Goal: Register for event/course

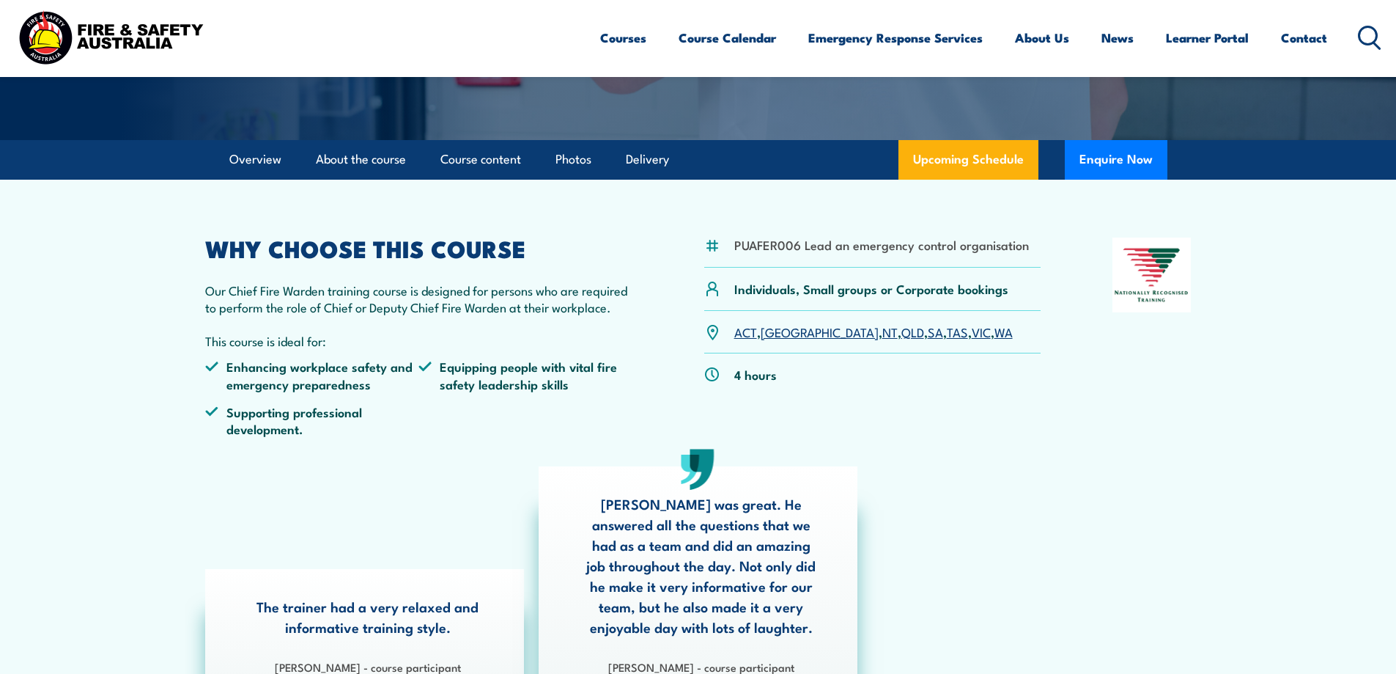
scroll to position [367, 0]
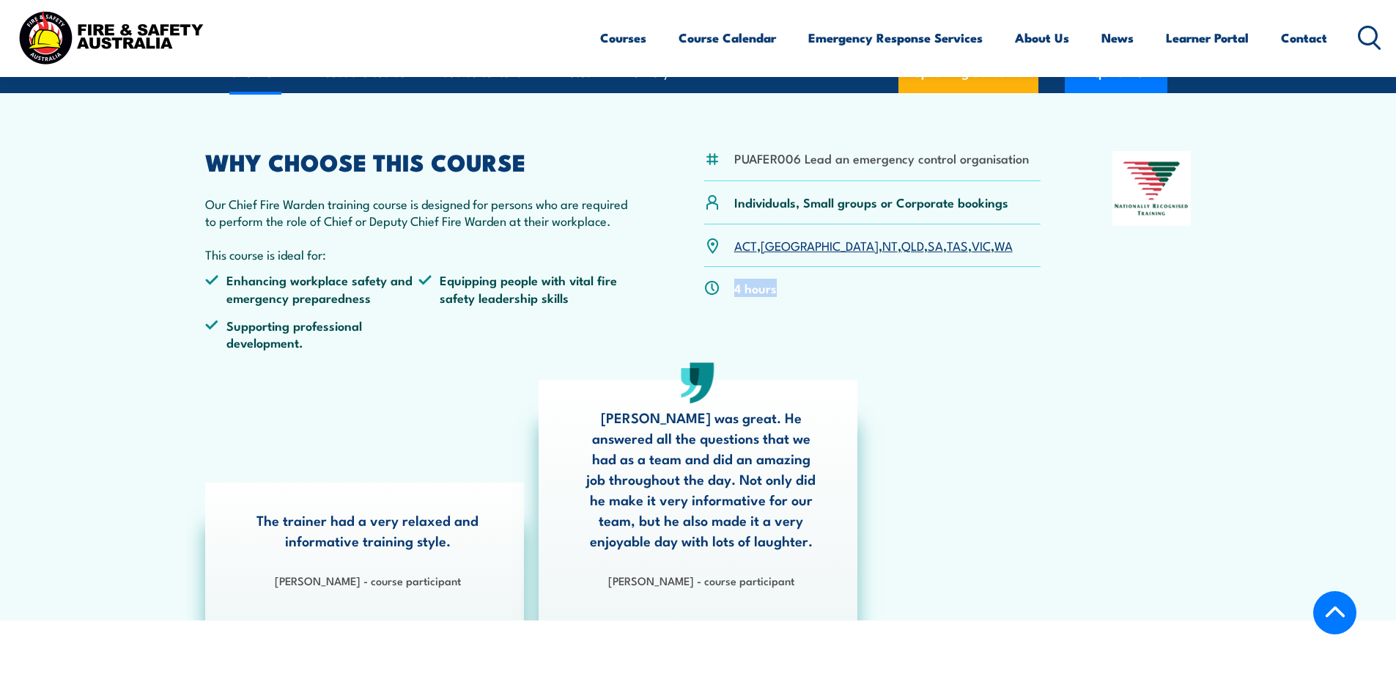
drag, startPoint x: 777, startPoint y: 292, endPoint x: 761, endPoint y: 331, distance: 42.7
click at [724, 291] on div "4 hours" at bounding box center [872, 288] width 337 height 42
click at [797, 354] on div "PUAFER006 Lead an emergency control organisation Individuals, Small groups or C…" at bounding box center [872, 256] width 337 height 211
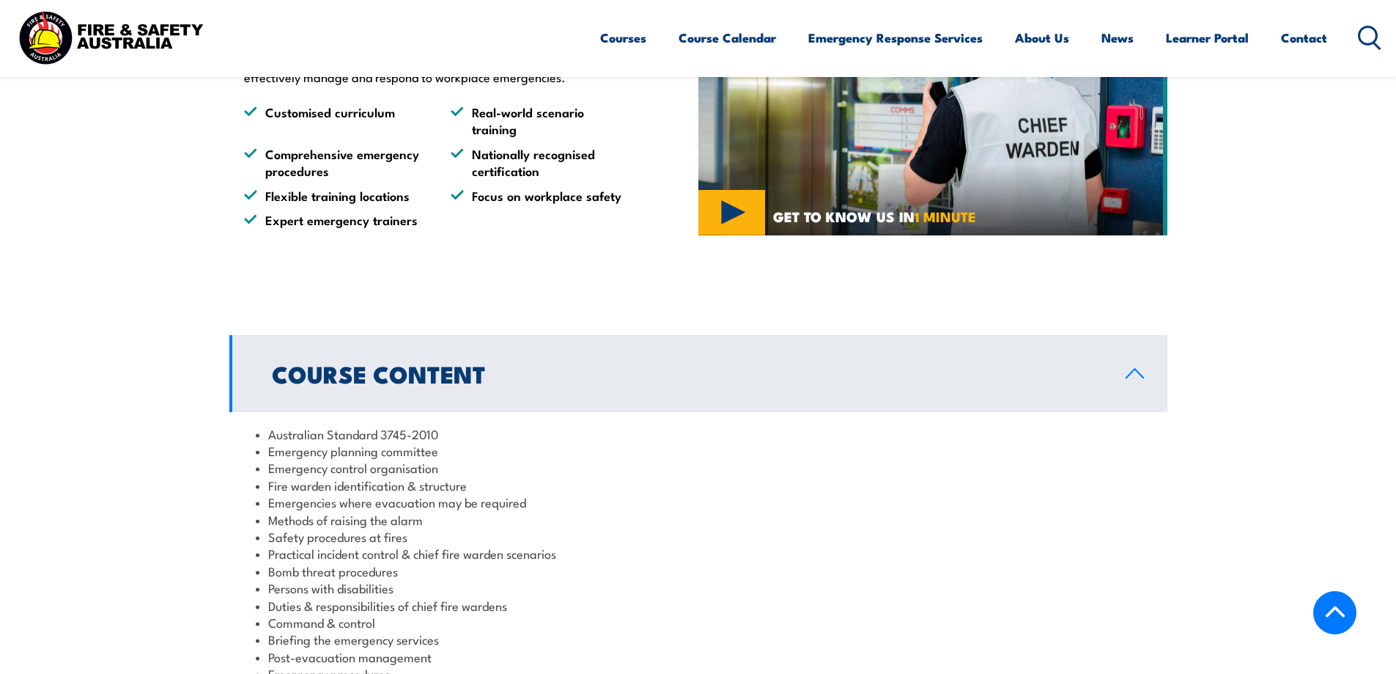
scroll to position [1393, 0]
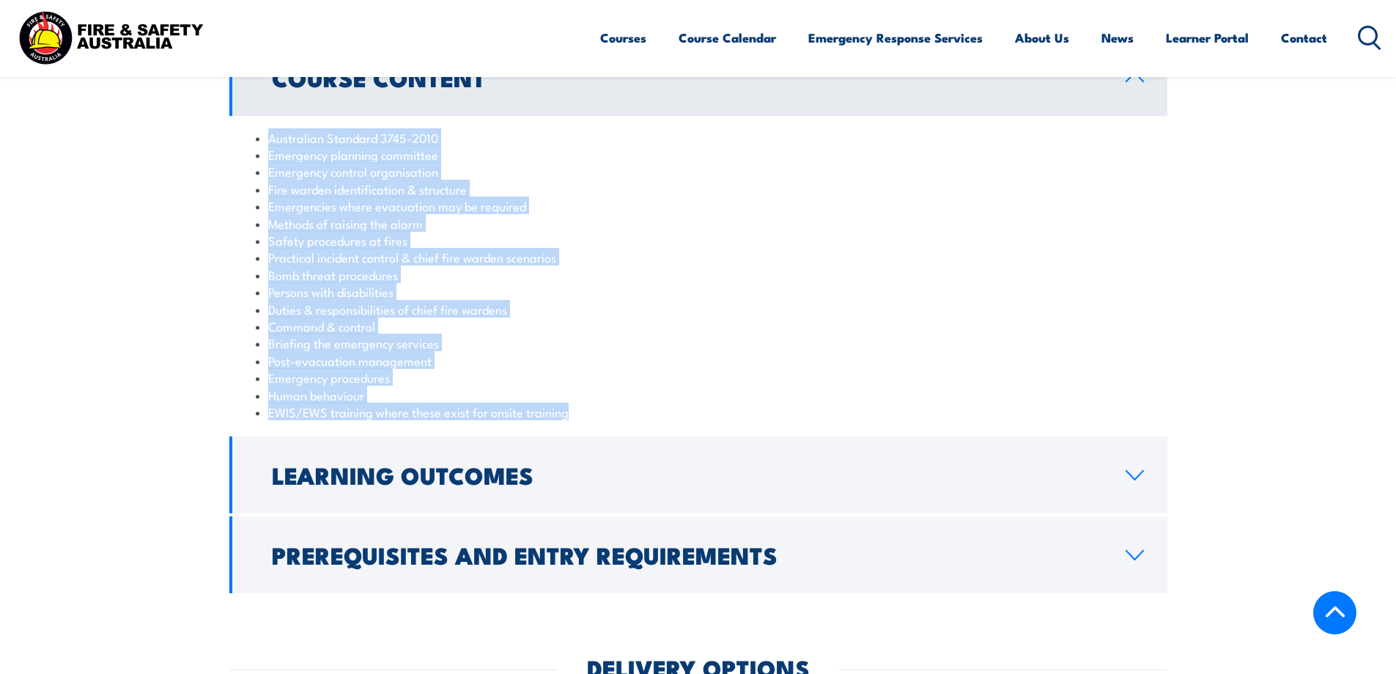
drag, startPoint x: 576, startPoint y: 416, endPoint x: 262, endPoint y: 128, distance: 427.0
click at [262, 128] on div "Australian Standard 3745-2010 Emergency planning committee Emergency control or…" at bounding box center [698, 275] width 938 height 318
click at [551, 271] on li "Bomb threat procedures" at bounding box center [698, 274] width 885 height 17
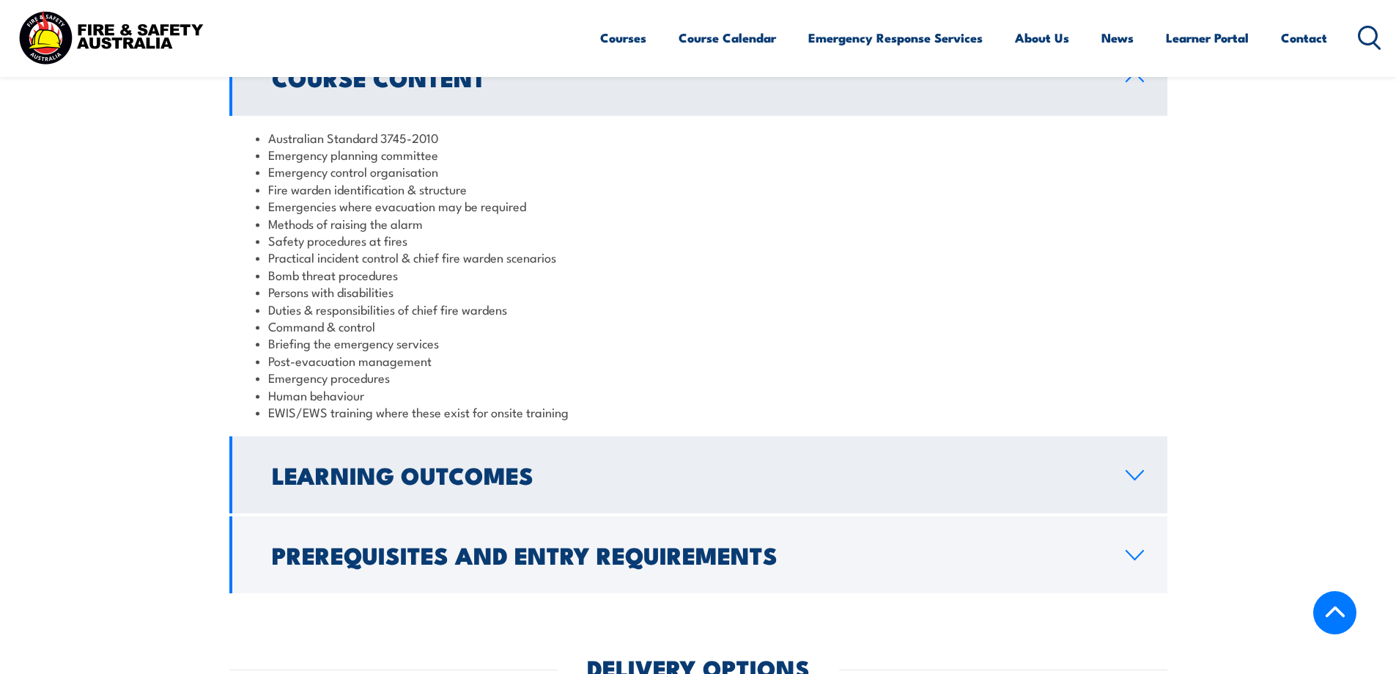
click at [510, 470] on h2 "Learning Outcomes" at bounding box center [687, 474] width 831 height 21
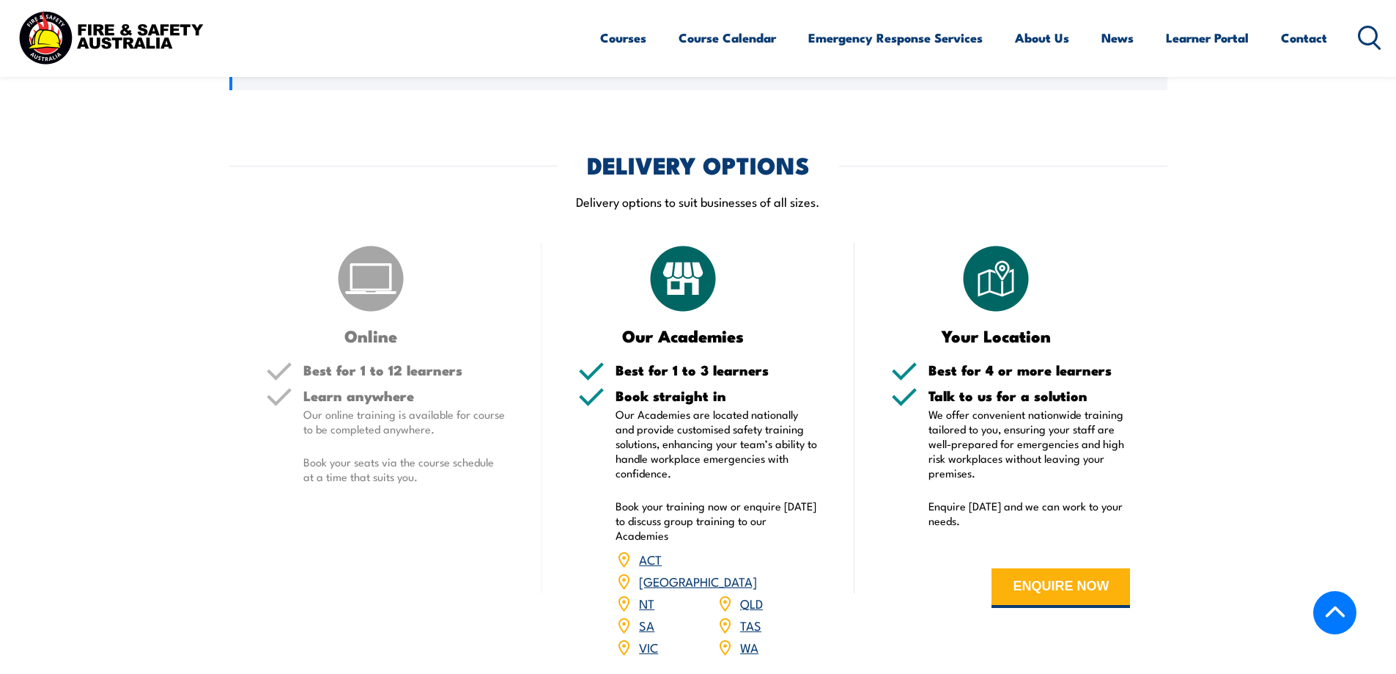
scroll to position [1686, 0]
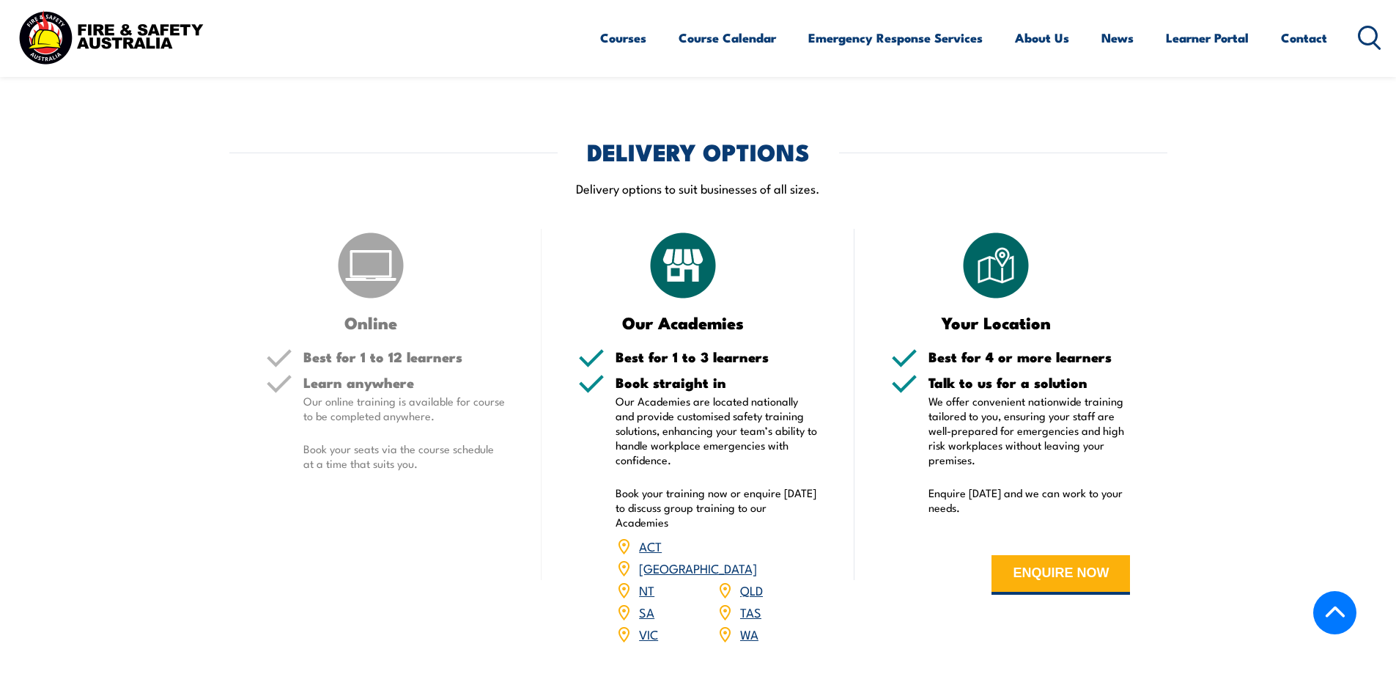
click at [363, 459] on p "Book your seats via the course schedule at a time that suits you." at bounding box center [404, 455] width 202 height 29
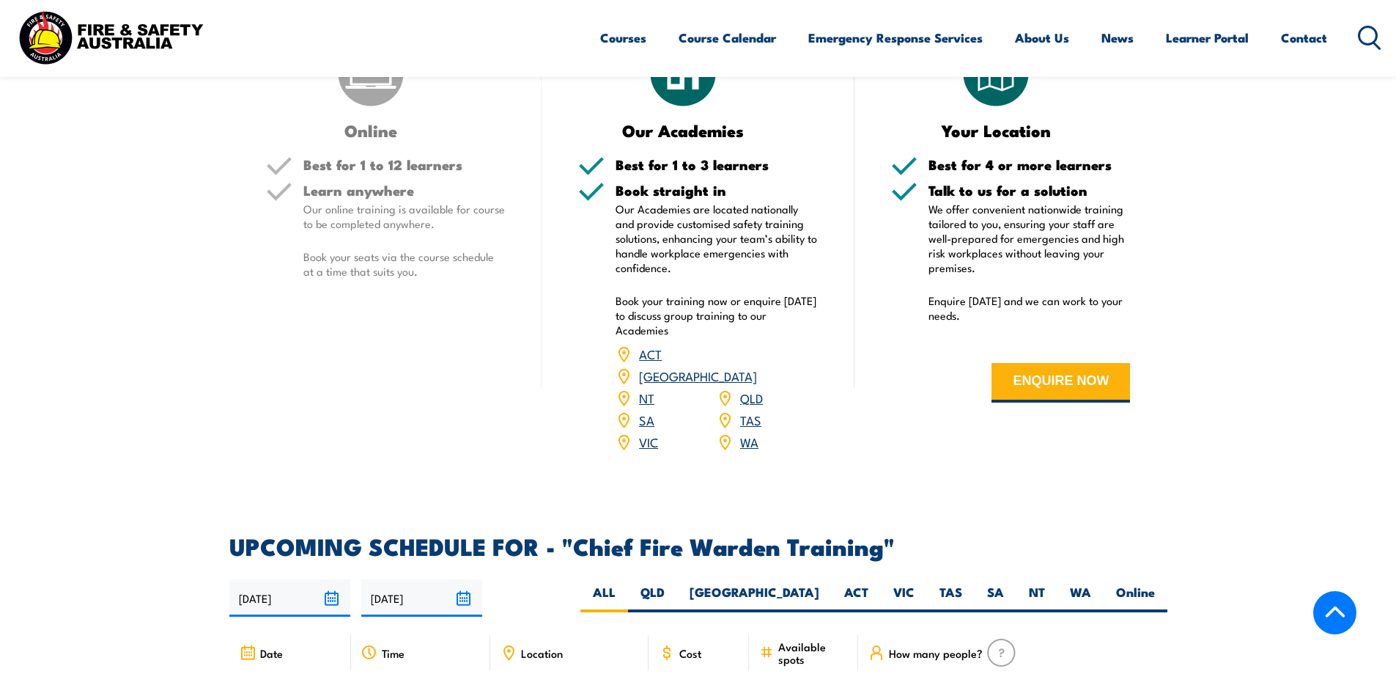
scroll to position [2126, 0]
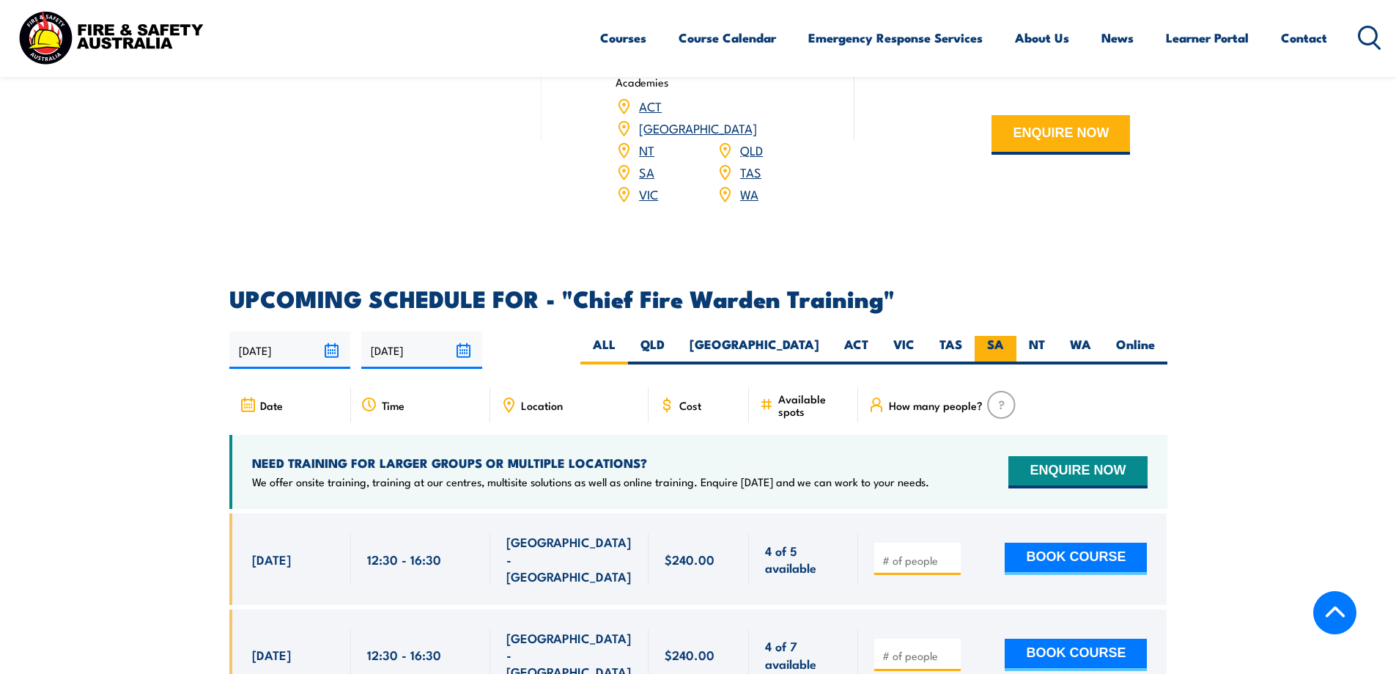
click at [877, 336] on label "SA" at bounding box center [996, 350] width 42 height 29
click at [877, 336] on input "SA" at bounding box center [1009, 341] width 10 height 10
radio input "true"
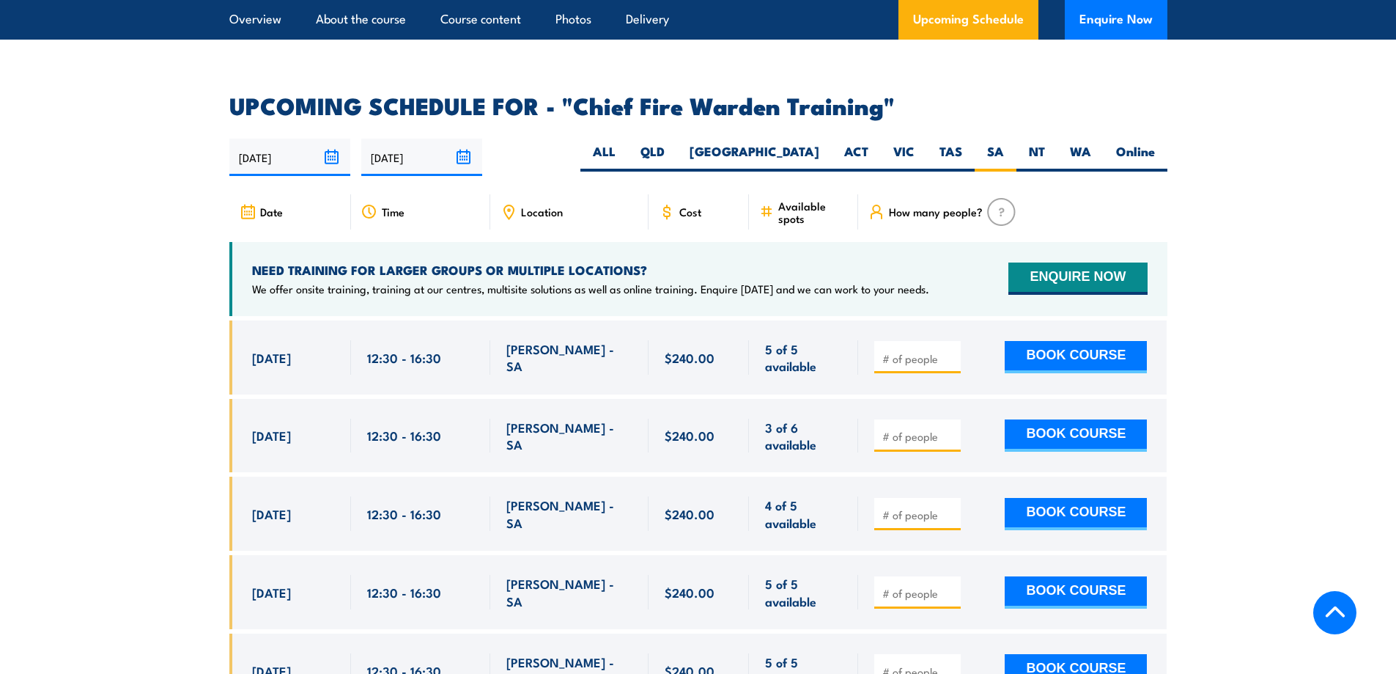
scroll to position [2615, 0]
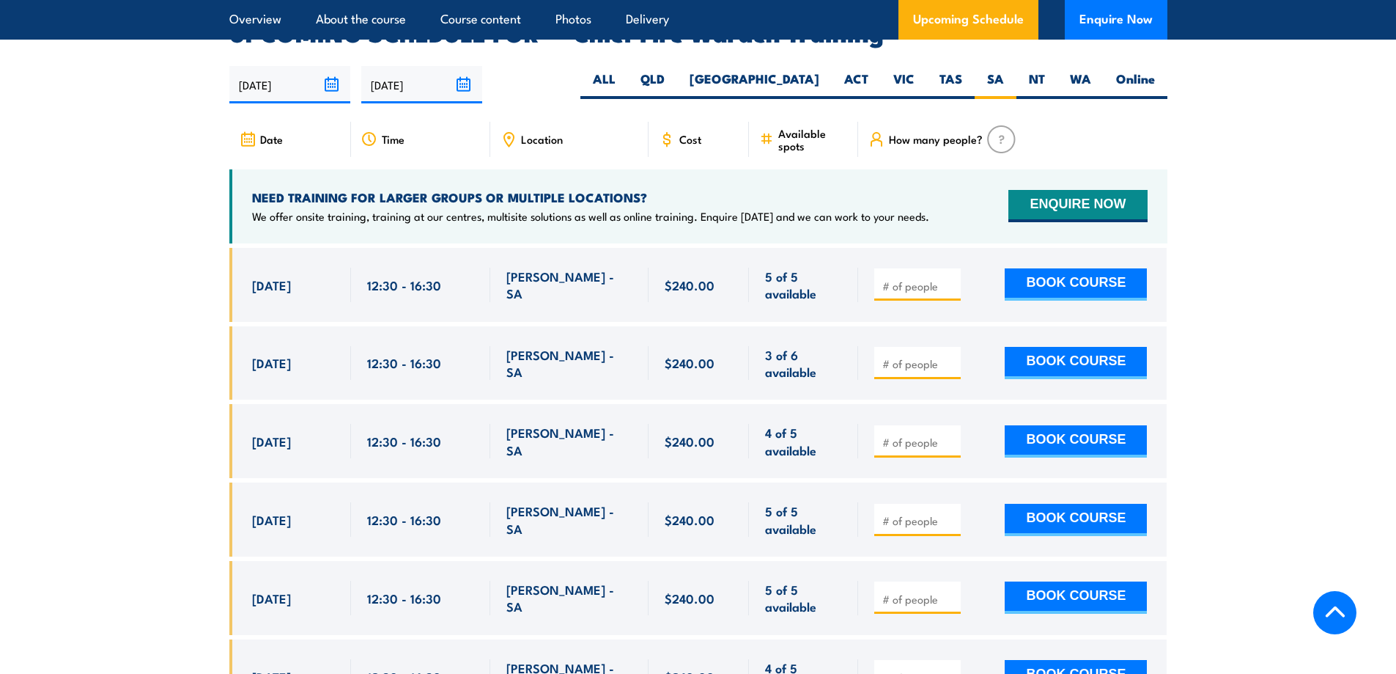
click at [161, 389] on section "UPCOMING SCHEDULE FOR - "Chief Fire Warden Training" 19/08/2025 15/02/2026" at bounding box center [698, 574] width 1396 height 1105
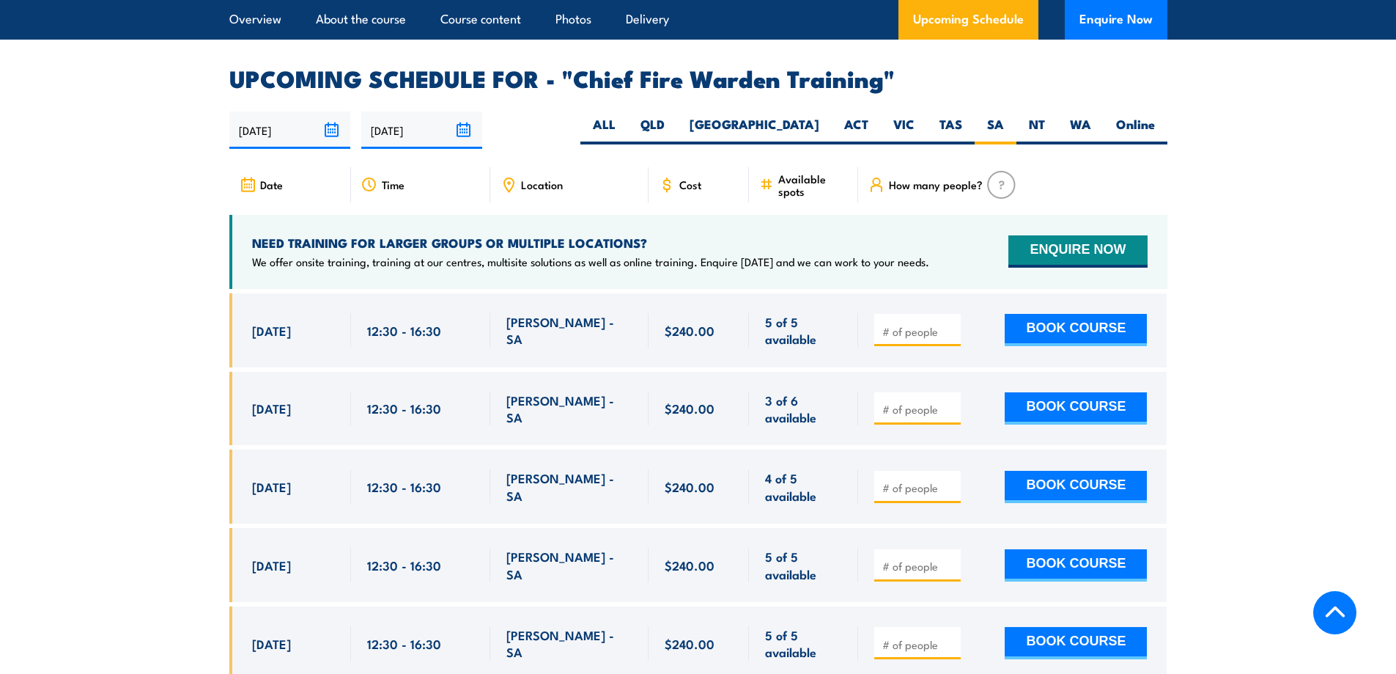
scroll to position [2527, 0]
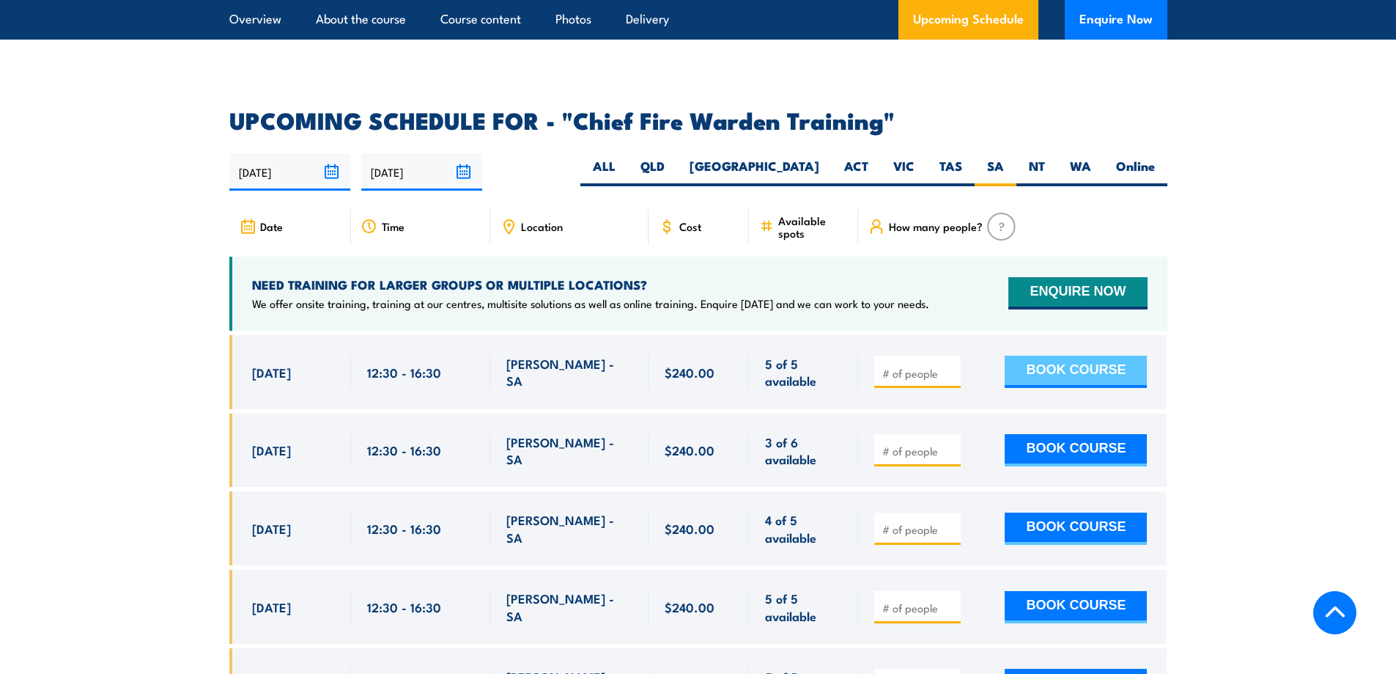
click at [1059, 356] on button "BOOK COURSE" at bounding box center [1076, 372] width 142 height 32
click at [1339, 361] on section "UPCOMING SCHEDULE FOR - "Chief Fire Warden Training" 19/08/2025 15/02/2026" at bounding box center [698, 661] width 1396 height 1105
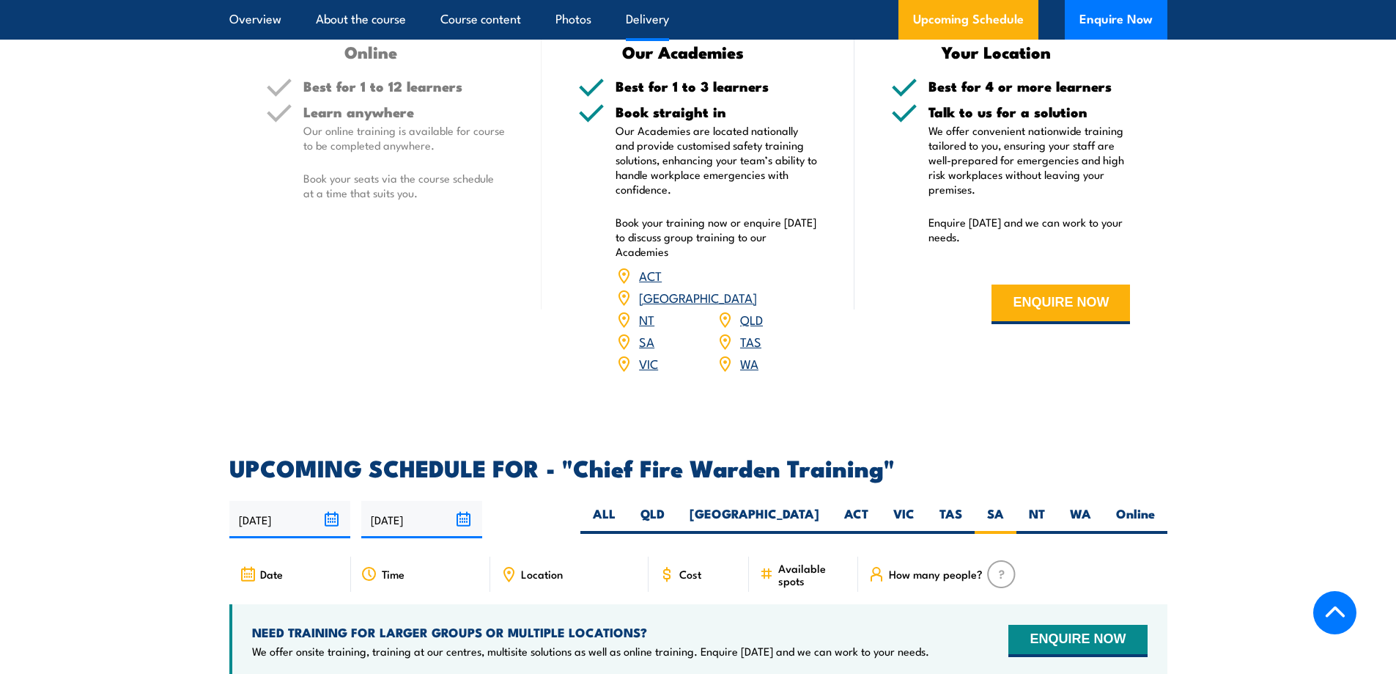
scroll to position [2174, 0]
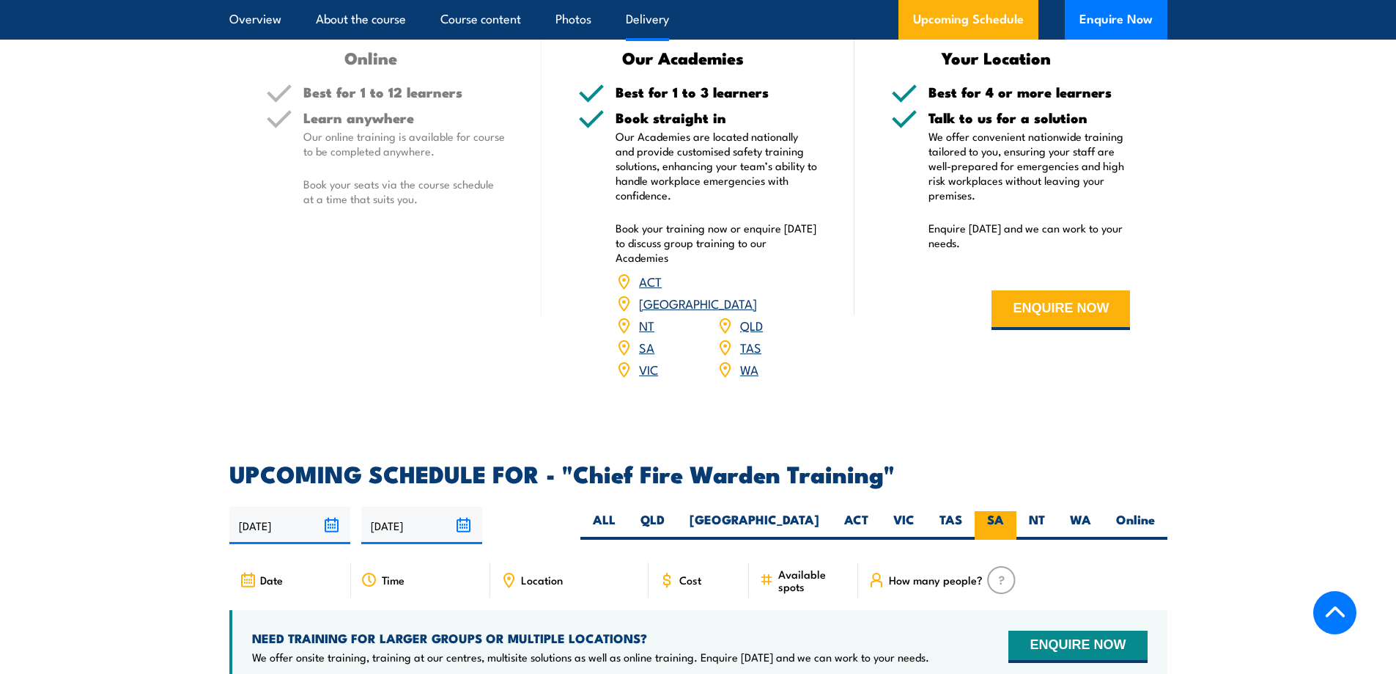
click at [1006, 511] on label "SA" at bounding box center [996, 525] width 42 height 29
click at [1006, 511] on input "SA" at bounding box center [1009, 516] width 10 height 10
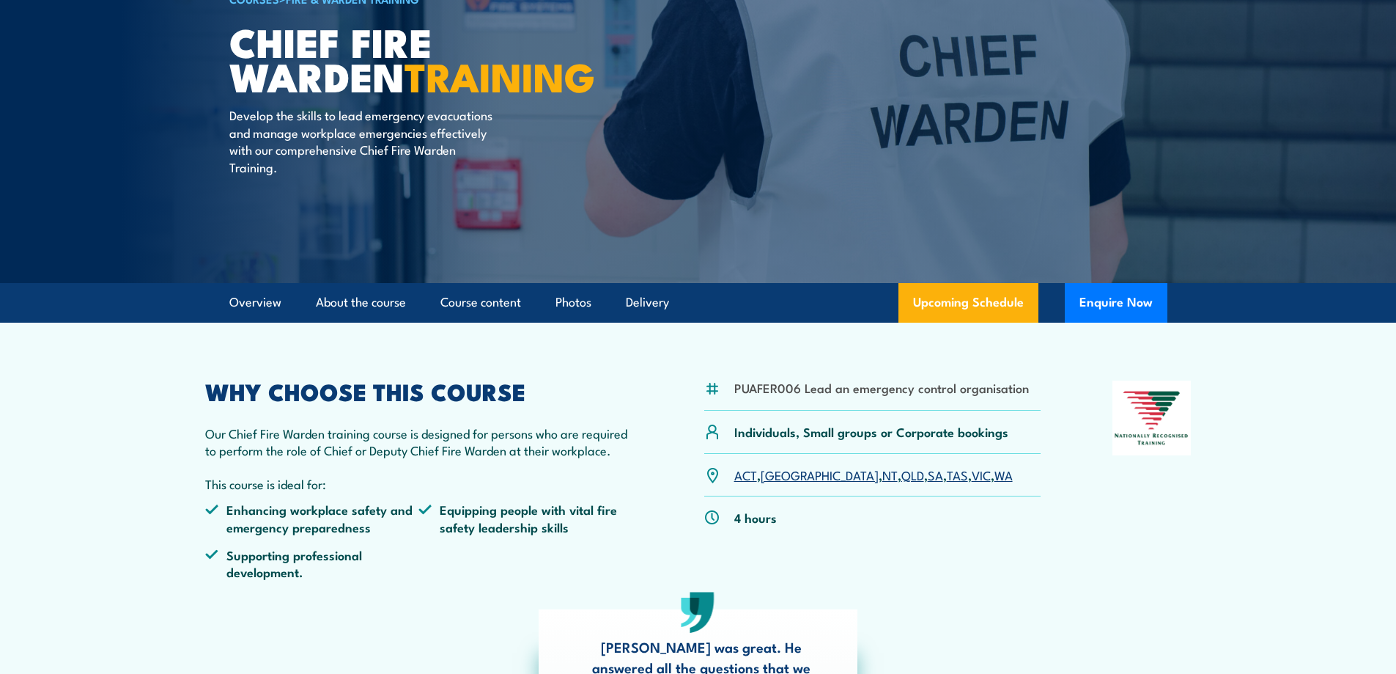
scroll to position [0, 0]
